Goal: Task Accomplishment & Management: Manage account settings

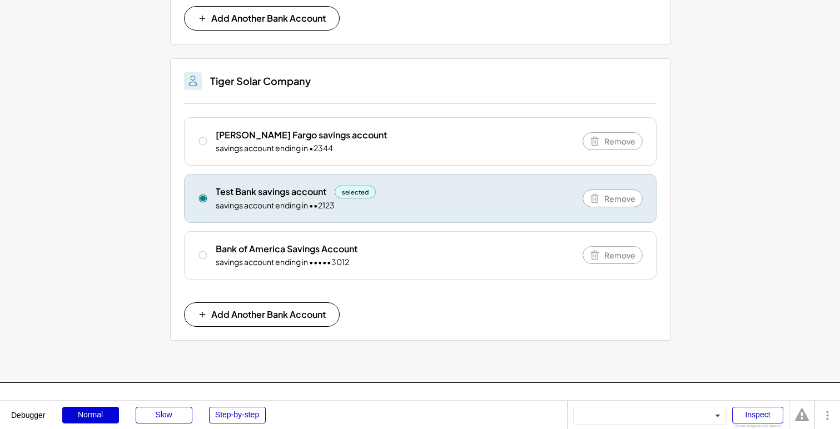
scroll to position [502, 0]
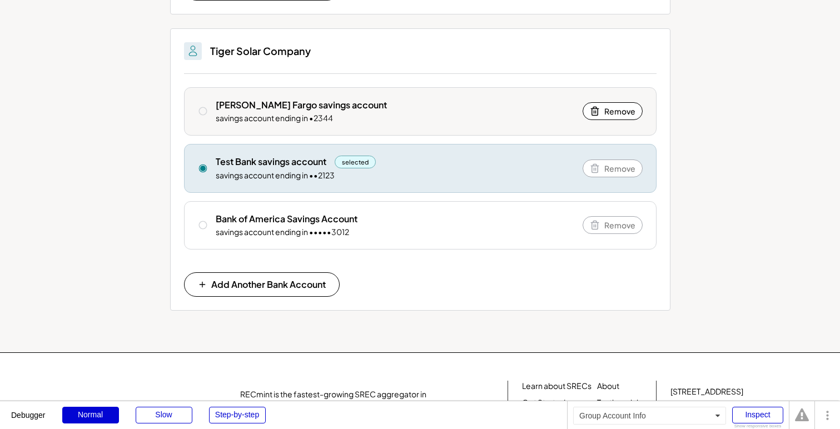
click at [280, 120] on div "savings account ending in •2344" at bounding box center [274, 118] width 117 height 11
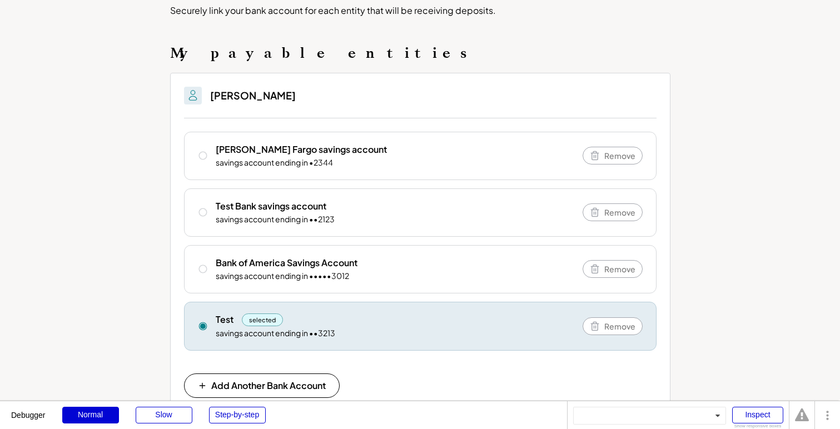
scroll to position [0, 0]
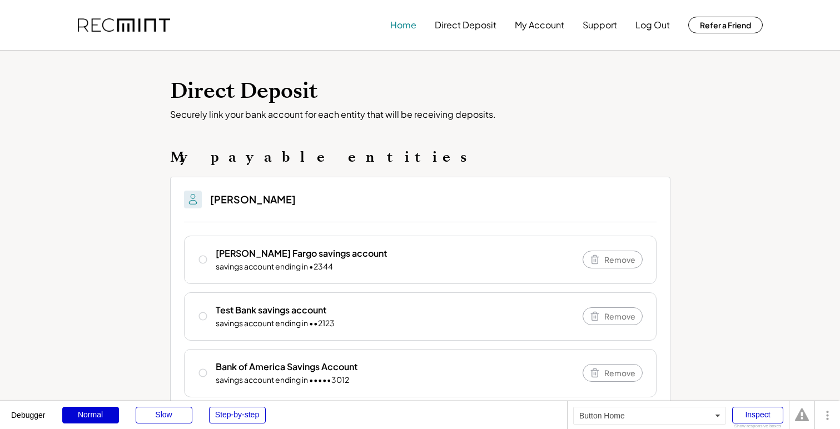
click at [403, 23] on button "Home" at bounding box center [403, 25] width 26 height 22
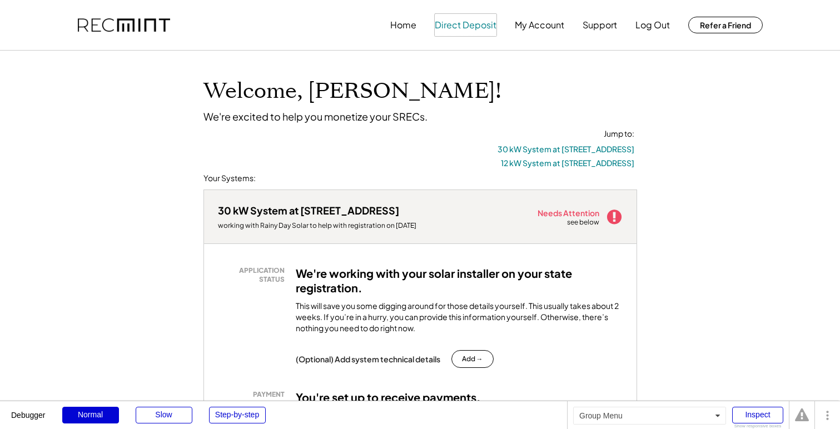
click at [467, 18] on button "Direct Deposit" at bounding box center [466, 25] width 62 height 22
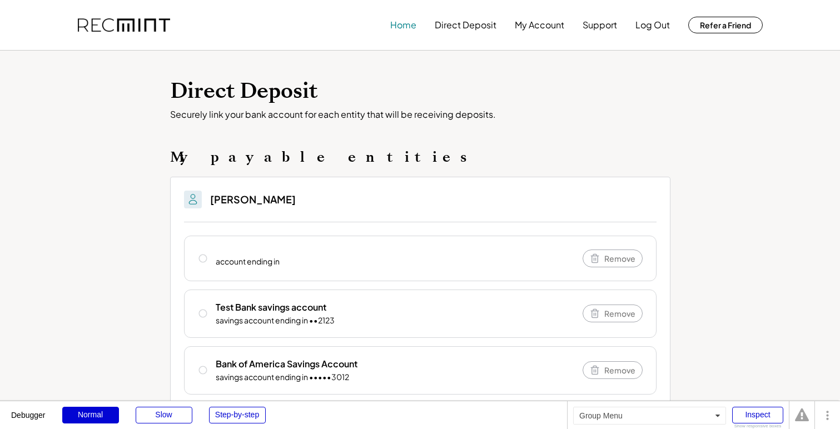
click at [395, 24] on button "Home" at bounding box center [403, 25] width 26 height 22
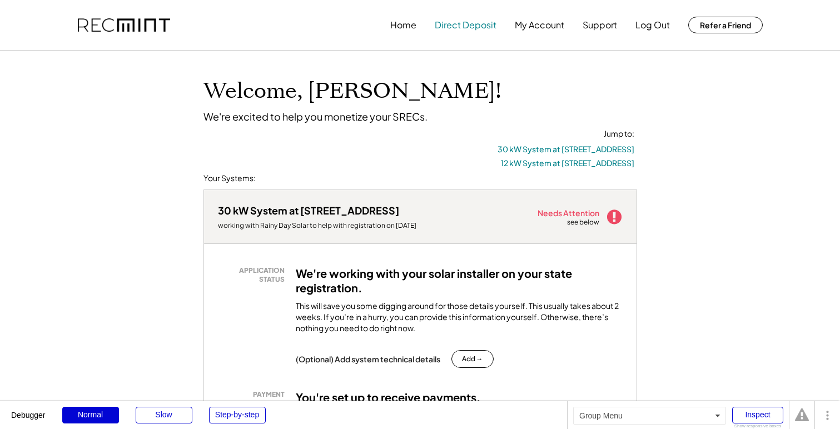
click at [464, 24] on button "Direct Deposit" at bounding box center [466, 25] width 62 height 22
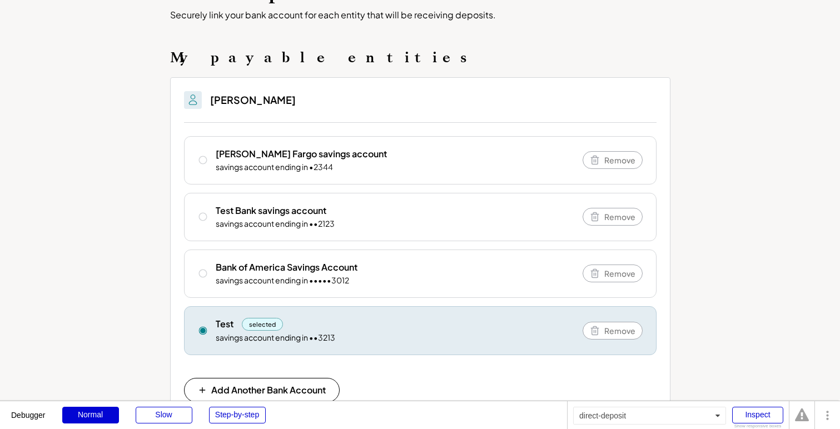
scroll to position [101, 0]
click at [616, 329] on span "Remove" at bounding box center [620, 329] width 31 height 8
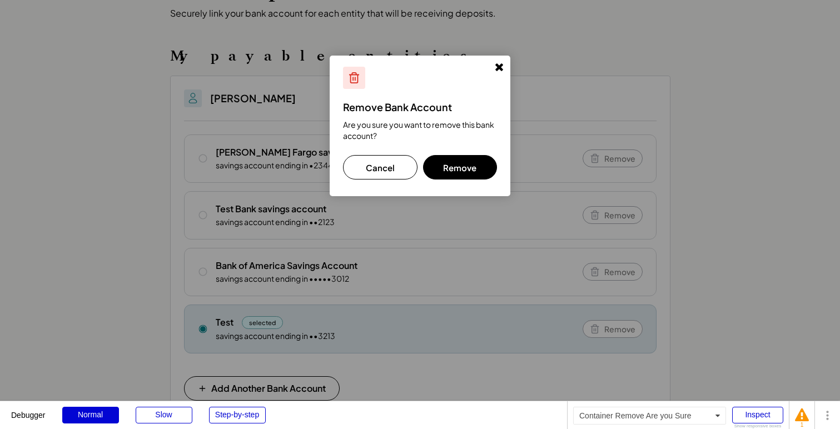
click at [465, 171] on button "Remove" at bounding box center [460, 167] width 75 height 24
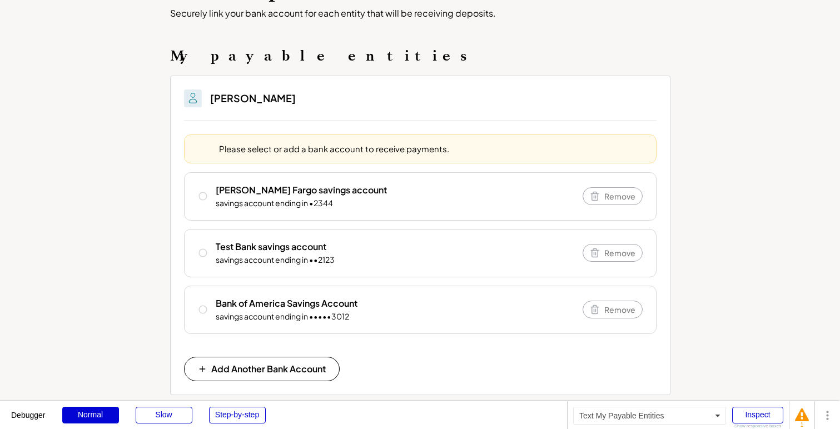
scroll to position [0, 0]
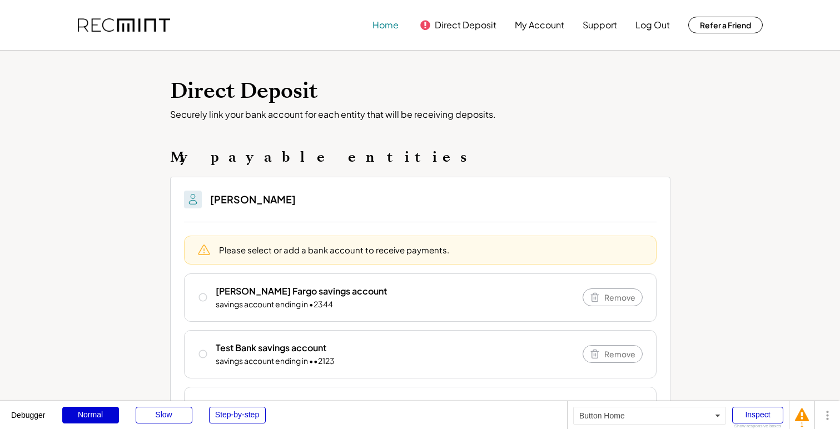
click at [385, 26] on button "Home" at bounding box center [386, 25] width 26 height 22
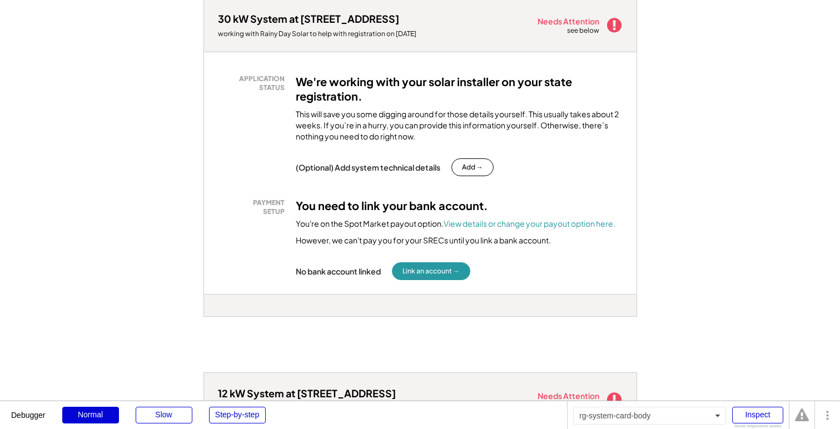
scroll to position [193, 0]
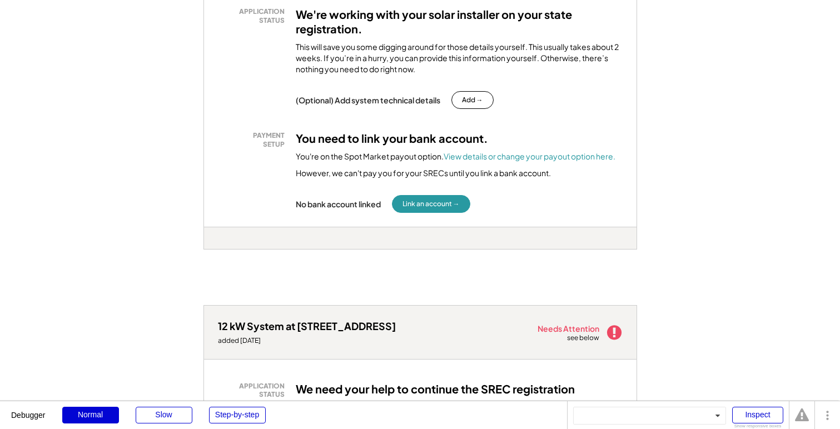
scroll to position [270, 0]
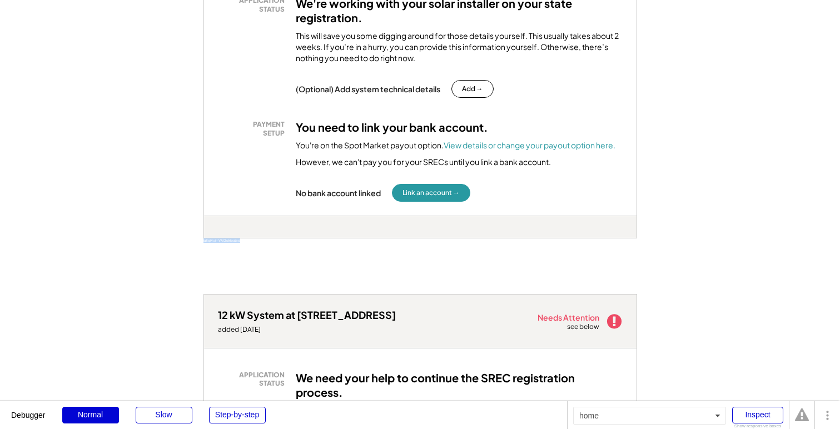
drag, startPoint x: 316, startPoint y: 264, endPoint x: 196, endPoint y: 249, distance: 121.0
click at [196, 249] on div "Welcome, Chelsea! We're excited to help you monetize your SRECs. Jump to: 30 kW…" at bounding box center [420, 430] width 840 height 1301
copy div "ia8qi4xi - VA Distributed"
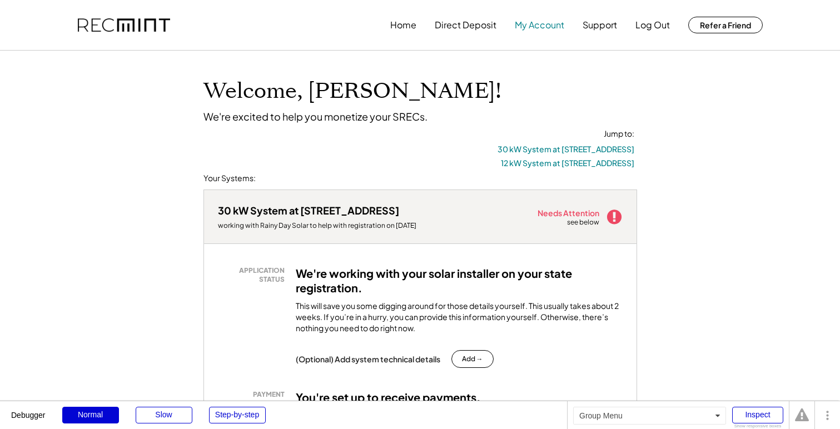
click at [528, 24] on button "My Account" at bounding box center [539, 25] width 49 height 22
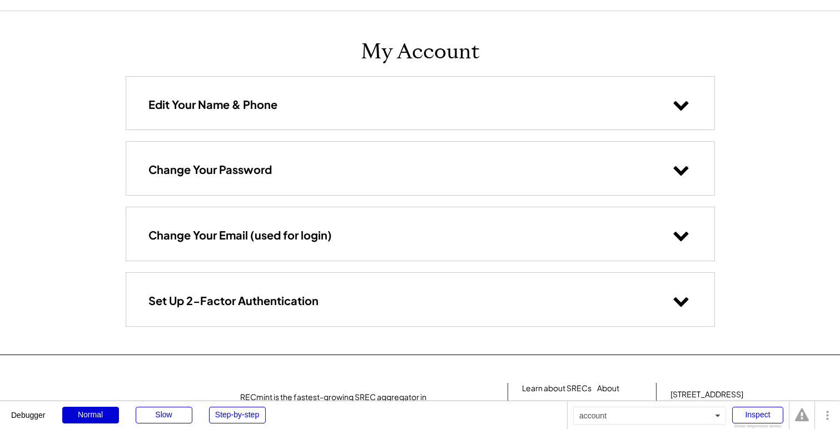
scroll to position [44, 0]
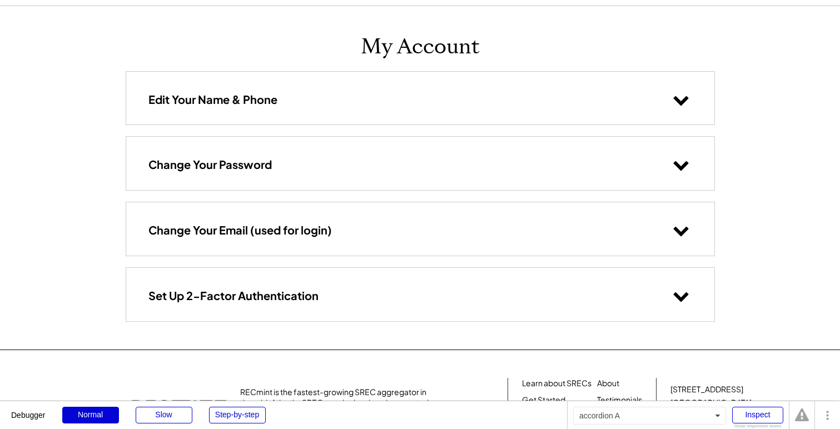
click at [232, 91] on div "Edit Your Name & Phone" at bounding box center [420, 98] width 588 height 53
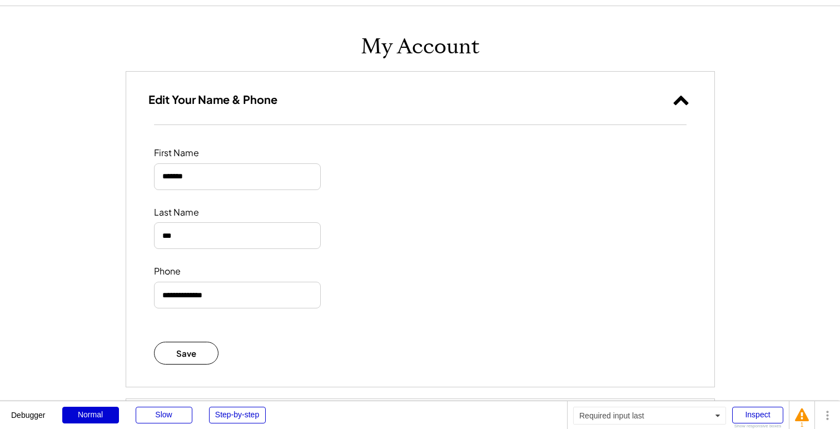
click at [195, 234] on input "input" at bounding box center [237, 235] width 167 height 27
type input "****"
click at [366, 268] on div "Phone" at bounding box center [420, 287] width 533 height 43
drag, startPoint x: 223, startPoint y: 298, endPoint x: 203, endPoint y: 298, distance: 20.0
click at [203, 298] on input "input" at bounding box center [237, 295] width 167 height 27
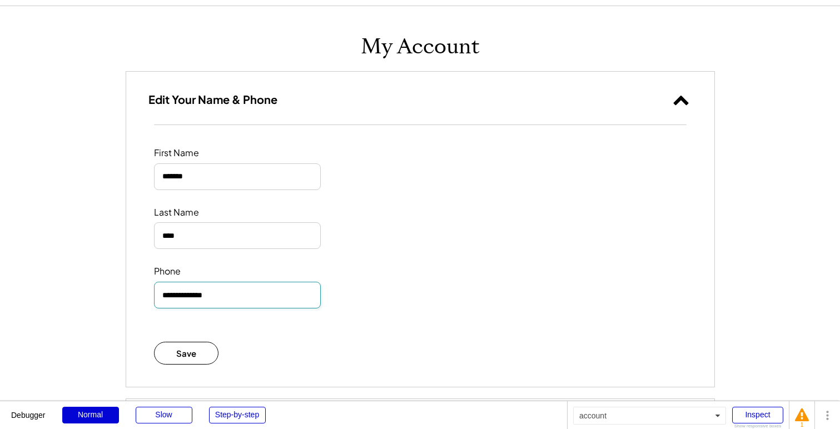
type input "**********"
click at [272, 338] on div "First Name Last Name Phone Save" at bounding box center [420, 256] width 588 height 262
click at [191, 364] on button "Save" at bounding box center [186, 353] width 65 height 23
